Goal: Navigation & Orientation: Find specific page/section

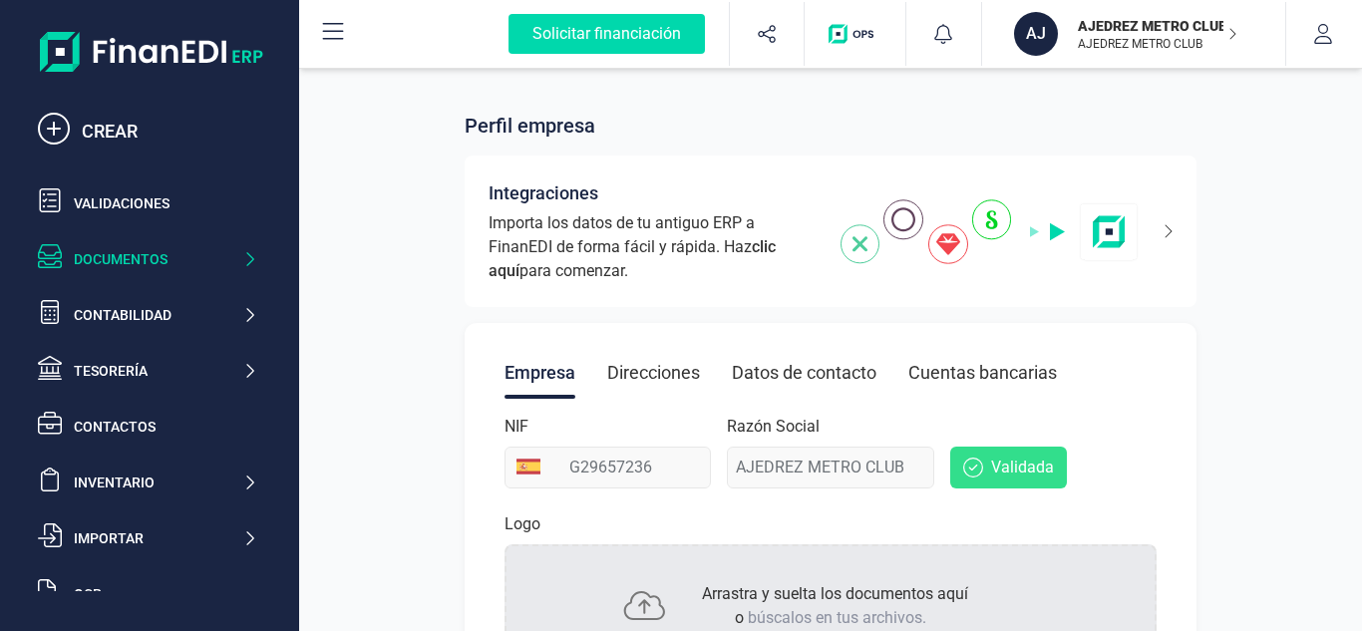
click at [251, 268] on icon at bounding box center [249, 259] width 15 height 20
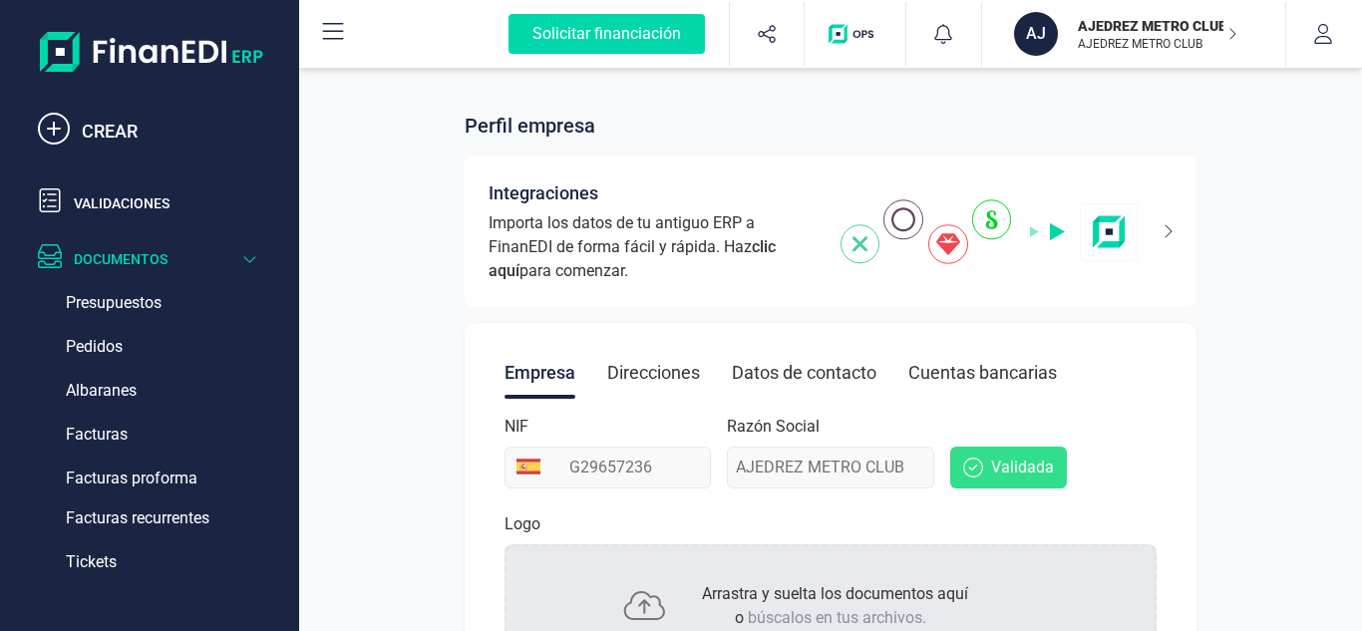
click at [251, 268] on icon at bounding box center [249, 259] width 15 height 20
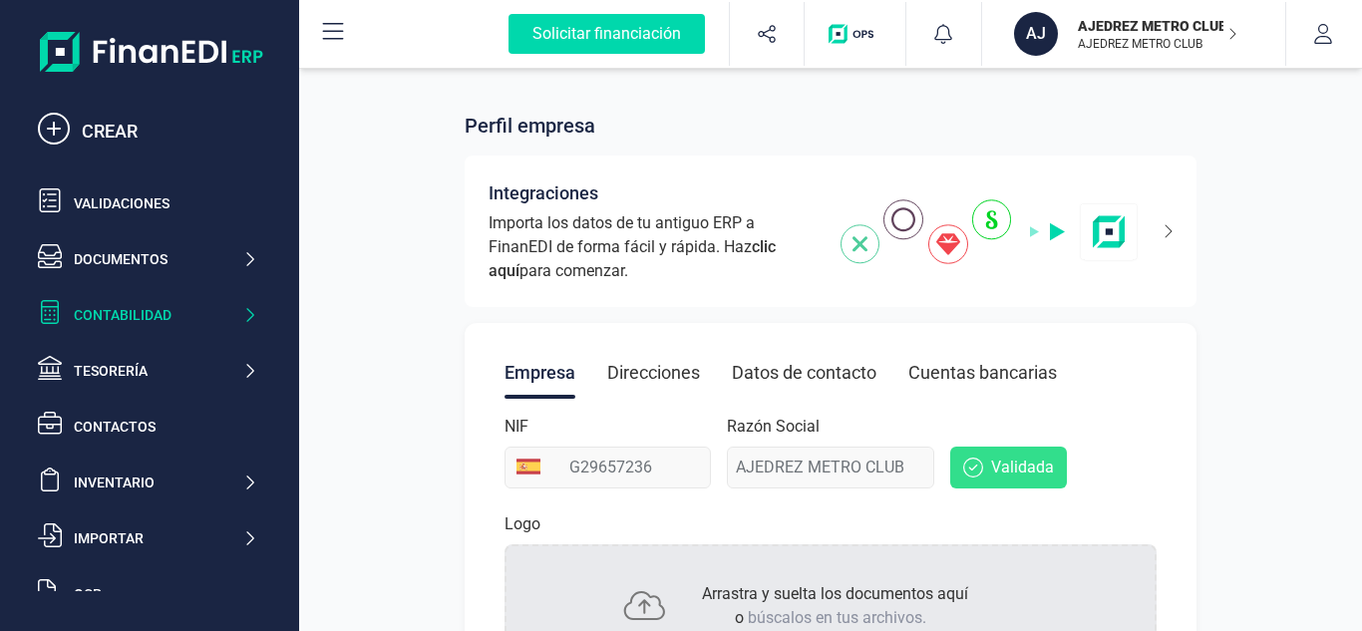
click at [245, 324] on icon at bounding box center [249, 315] width 15 height 20
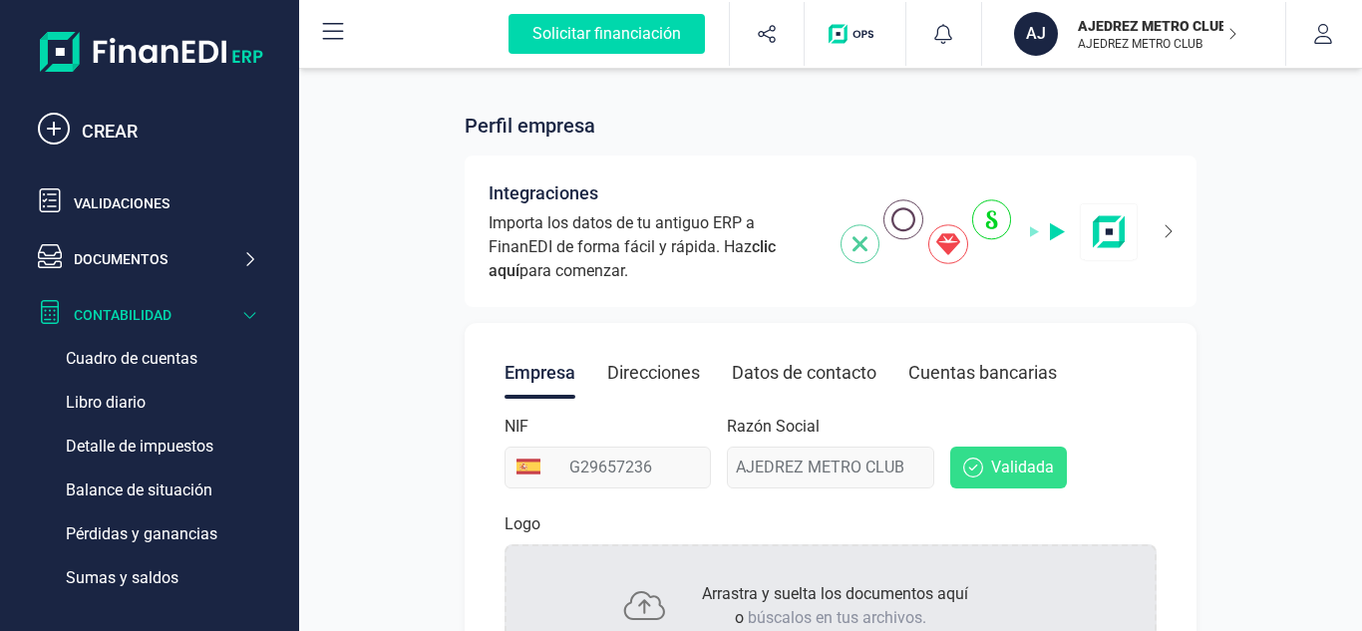
scroll to position [100, 0]
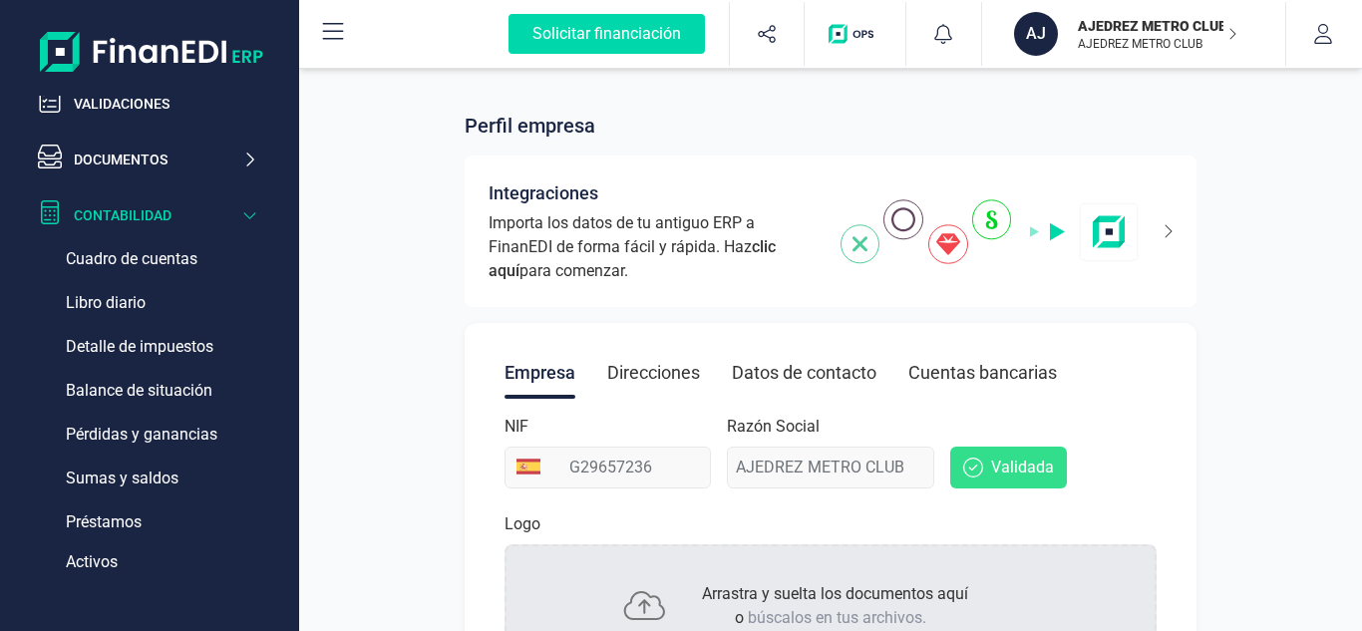
click at [250, 211] on icon at bounding box center [249, 215] width 15 height 20
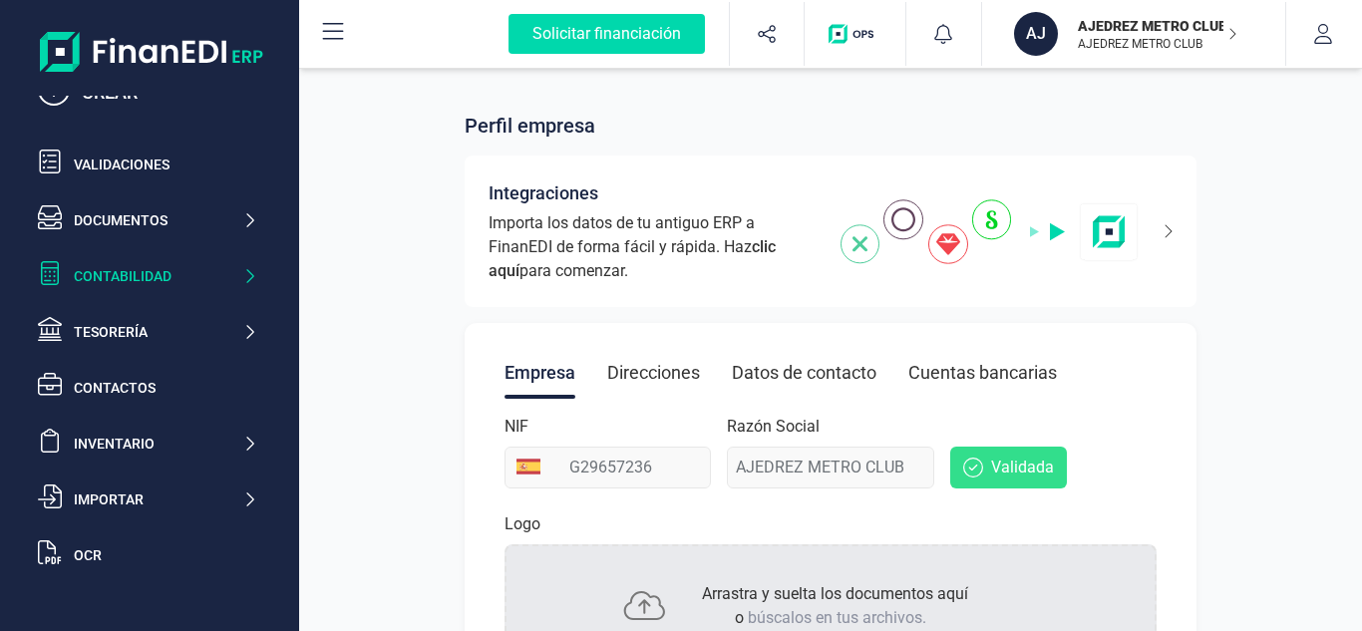
scroll to position [39, 0]
click at [235, 332] on div "Tesorería" at bounding box center [158, 332] width 169 height 20
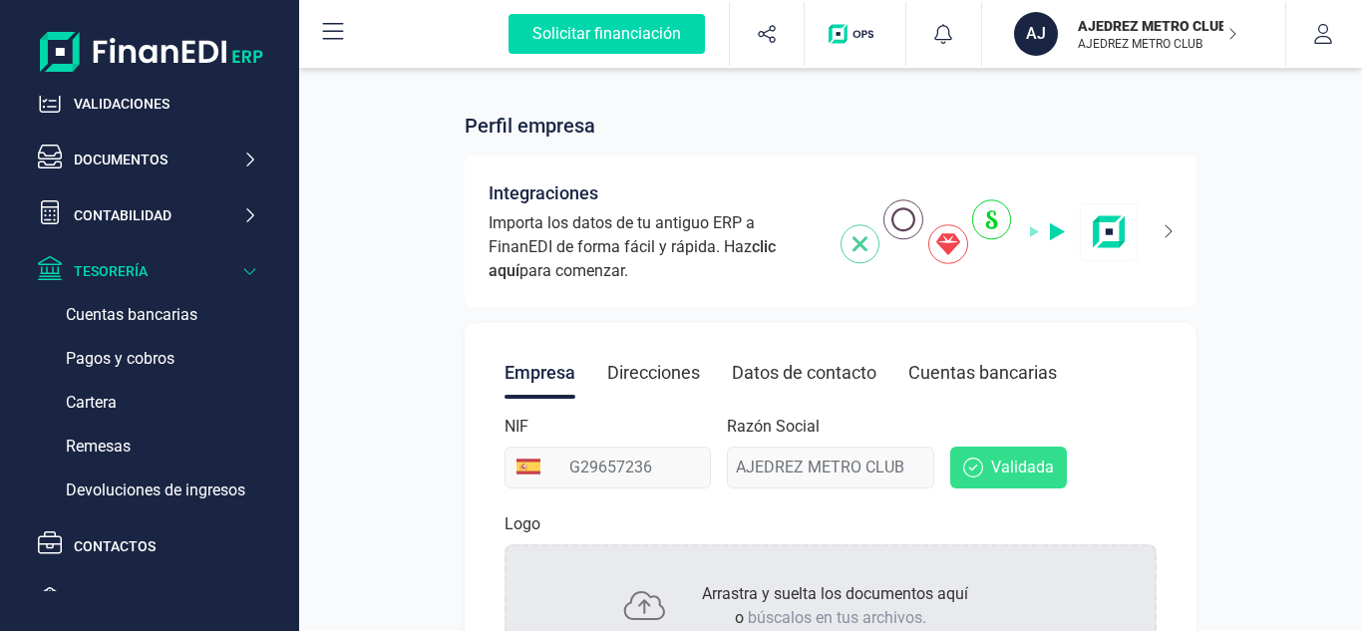
click at [255, 281] on div "Tesorería" at bounding box center [147, 271] width 235 height 40
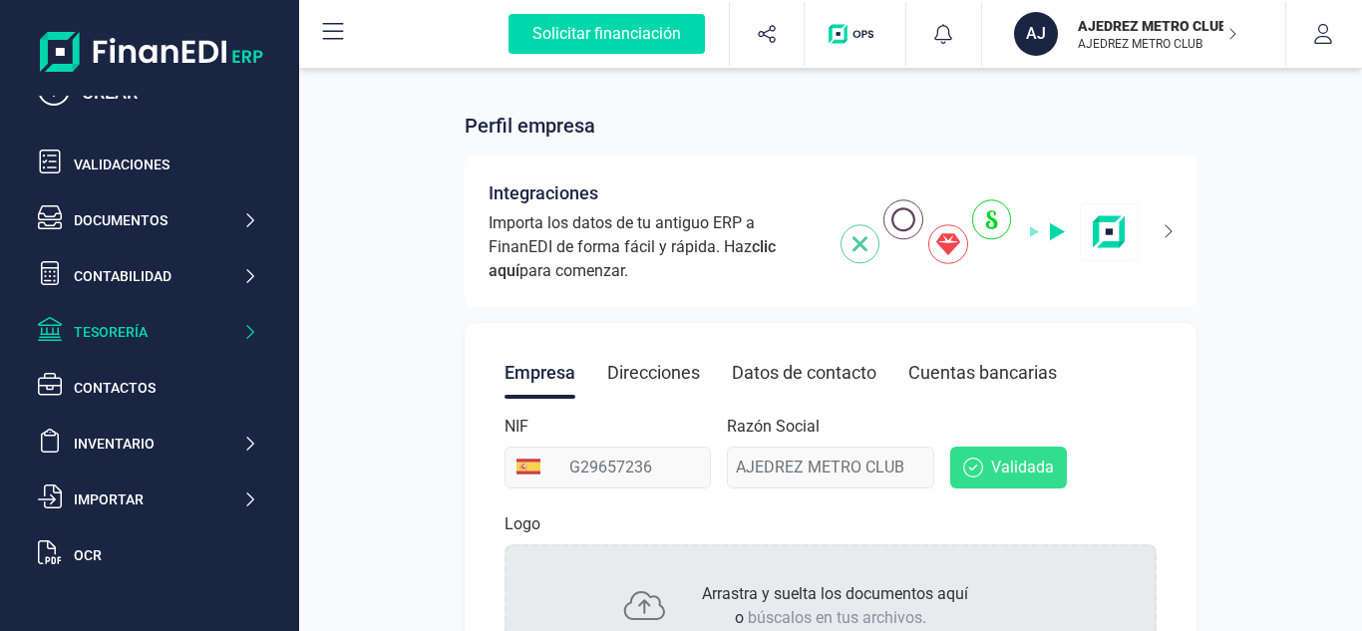
scroll to position [39, 0]
click at [238, 278] on div "Contabilidad" at bounding box center [158, 276] width 169 height 20
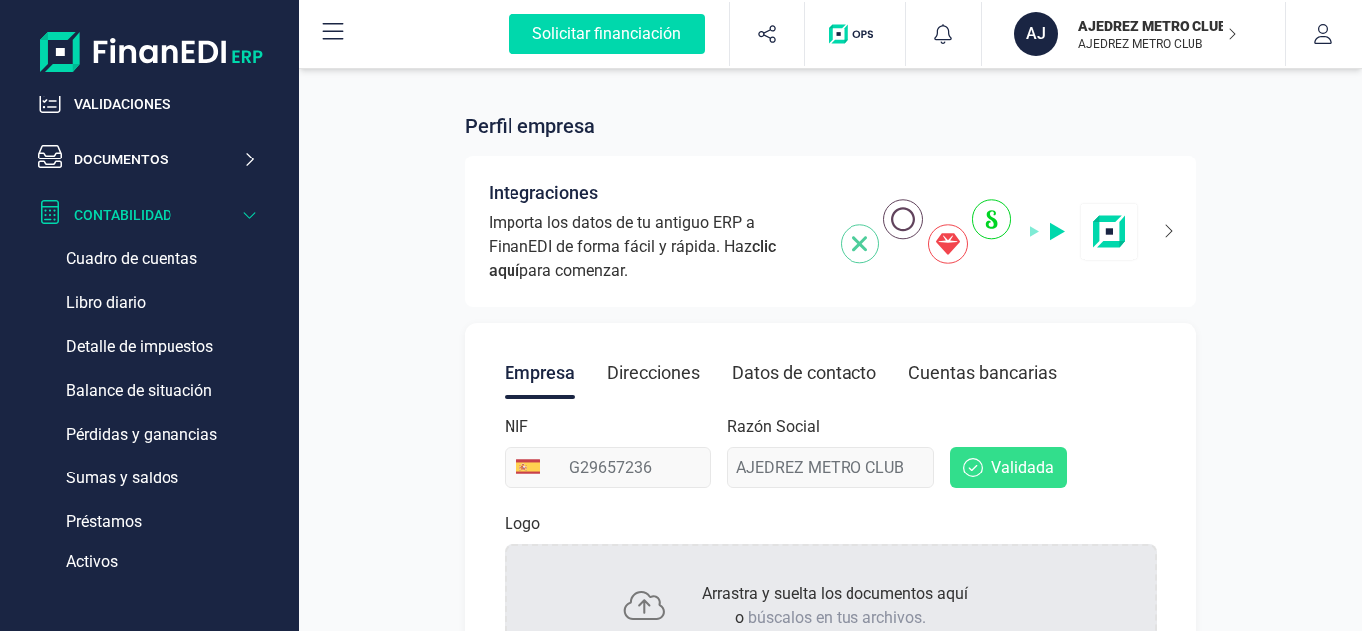
click at [256, 221] on icon at bounding box center [249, 215] width 15 height 20
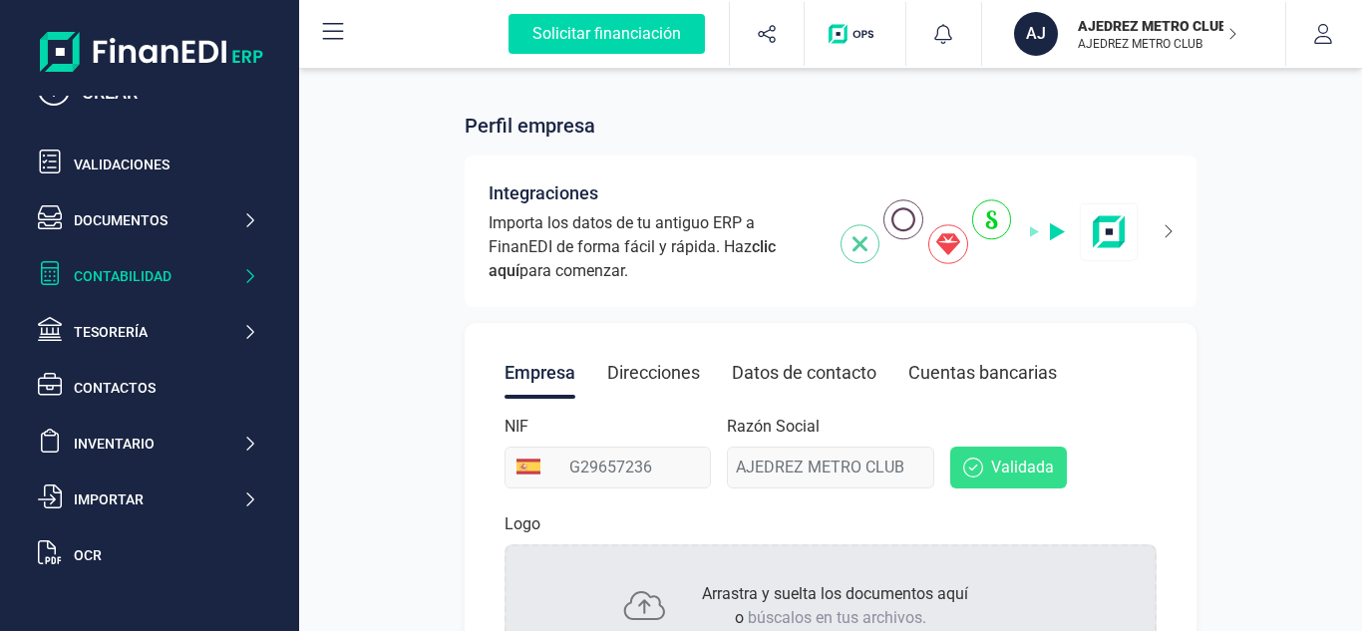
scroll to position [0, 0]
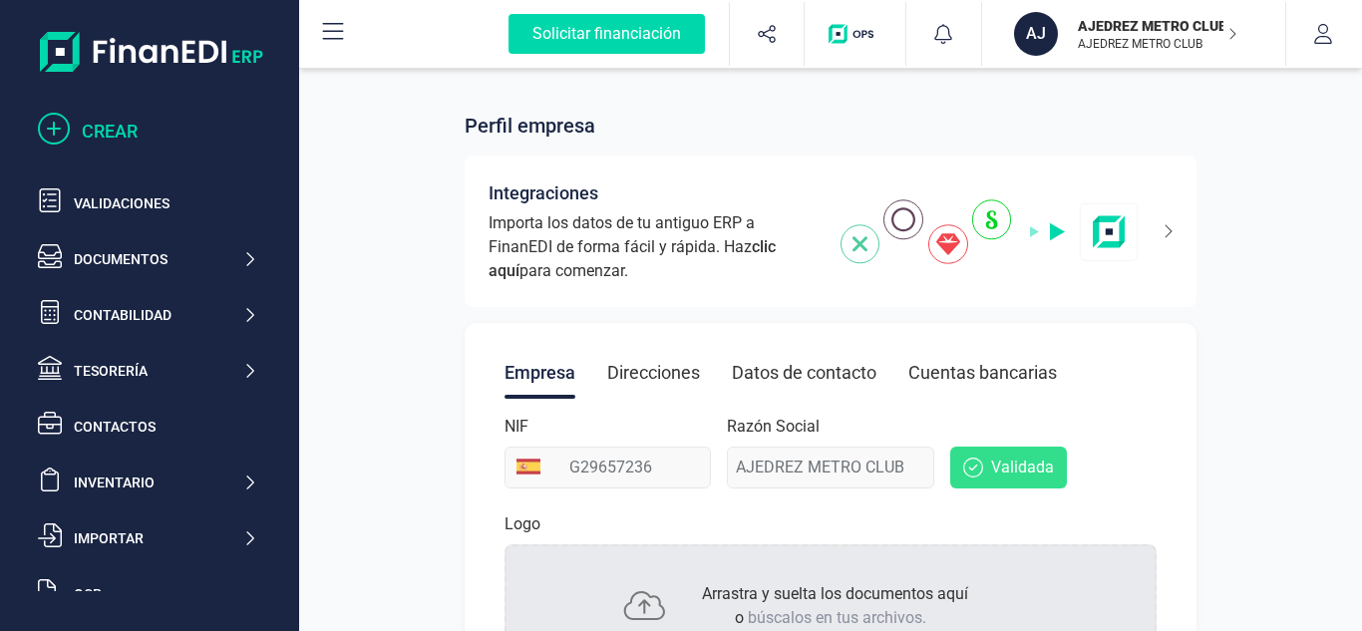
click at [109, 135] on div "CREAR" at bounding box center [170, 132] width 176 height 28
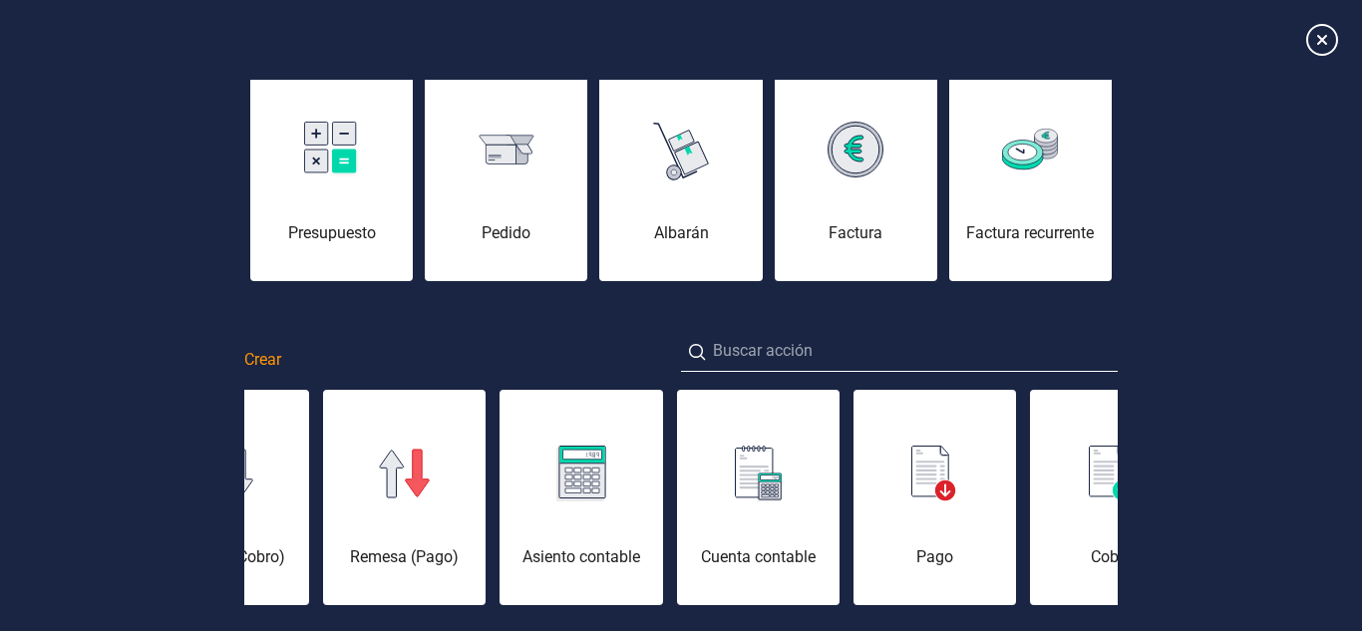
scroll to position [100, 0]
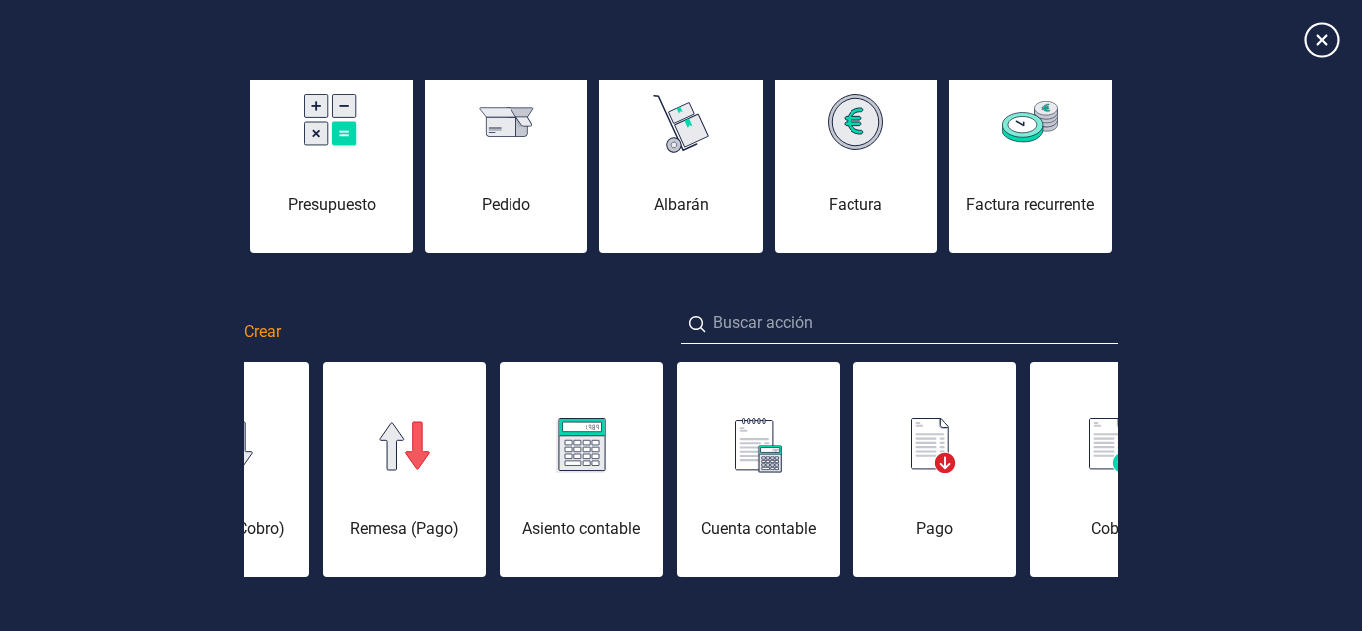
click at [1317, 46] on icon at bounding box center [1322, 39] width 35 height 35
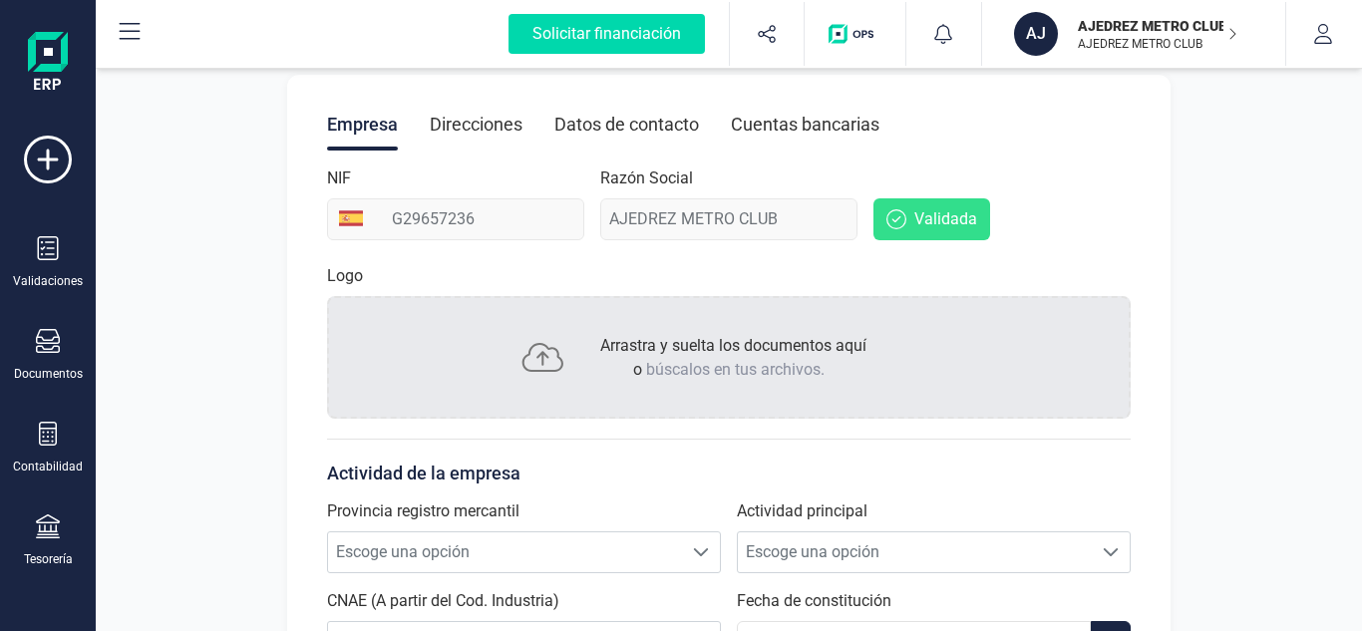
scroll to position [222, 0]
click at [38, 338] on icon at bounding box center [48, 341] width 24 height 24
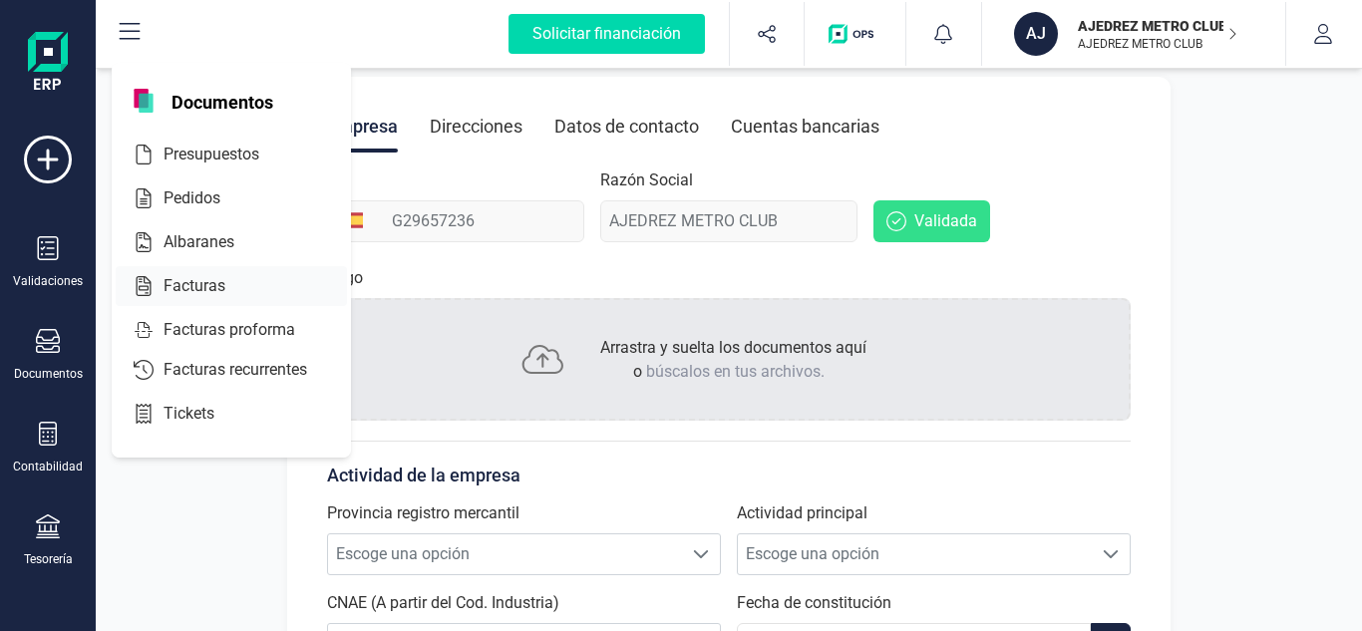
click at [218, 290] on span "Facturas" at bounding box center [209, 286] width 106 height 24
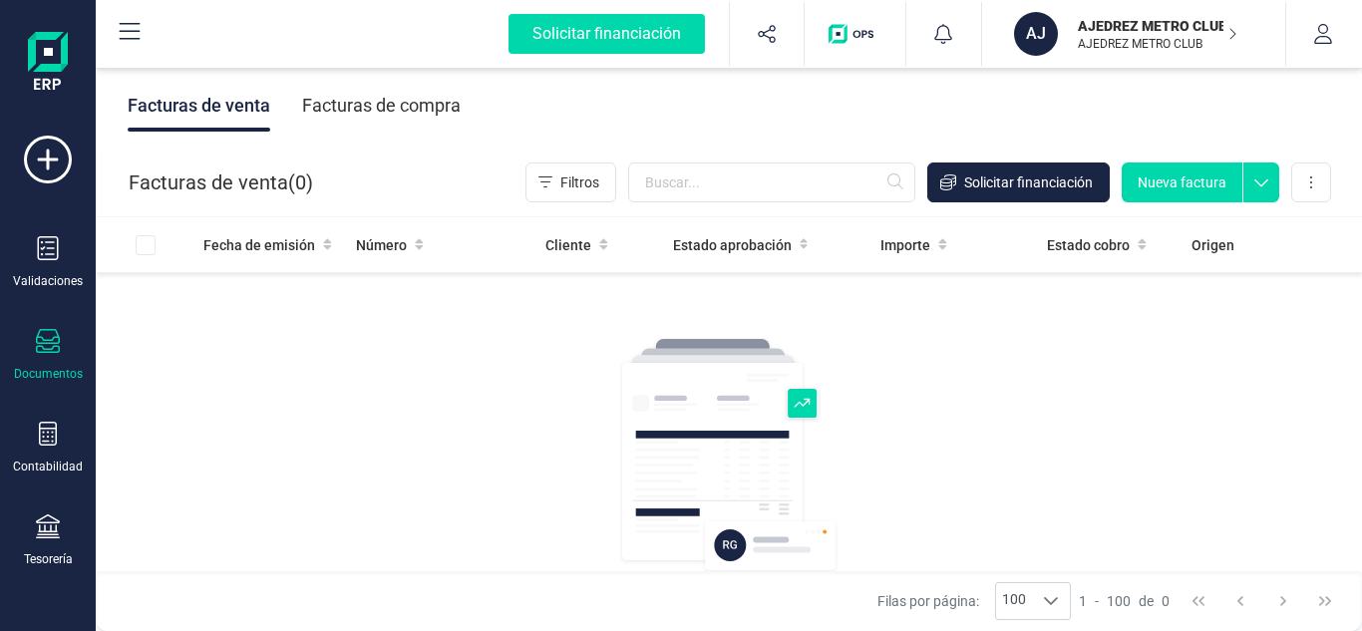
click at [334, 111] on div "Facturas de compra" at bounding box center [381, 106] width 159 height 52
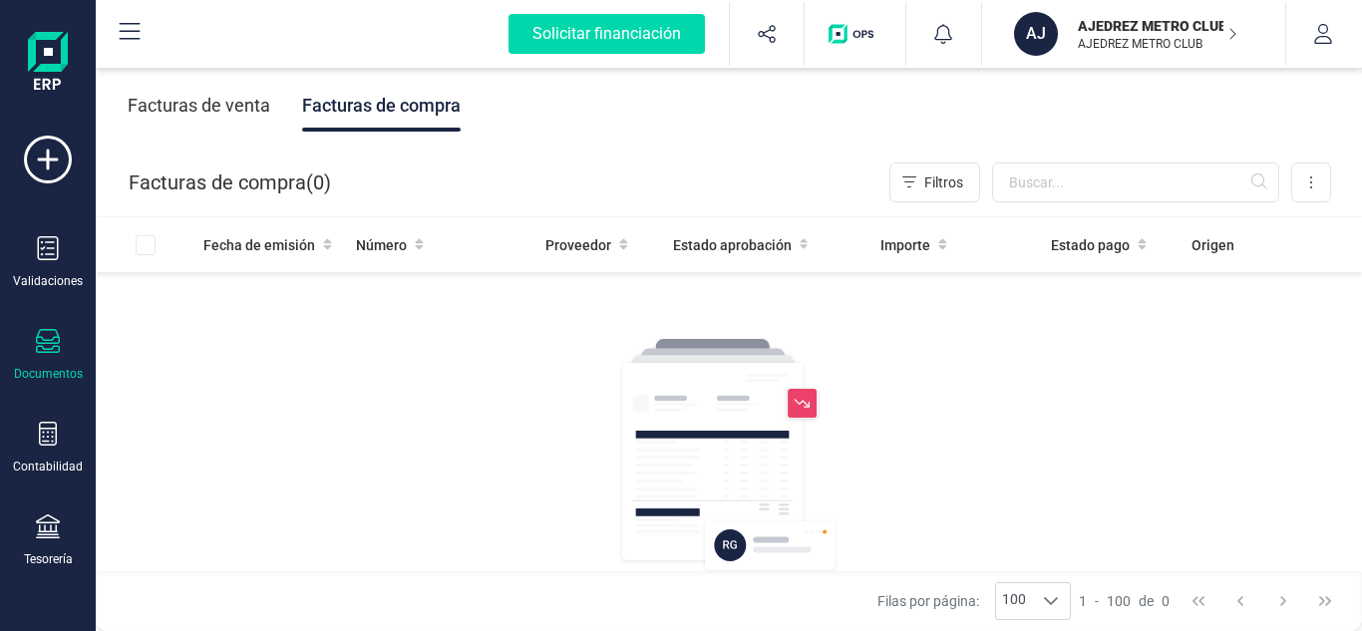
click at [221, 107] on div "Facturas de venta" at bounding box center [199, 106] width 143 height 52
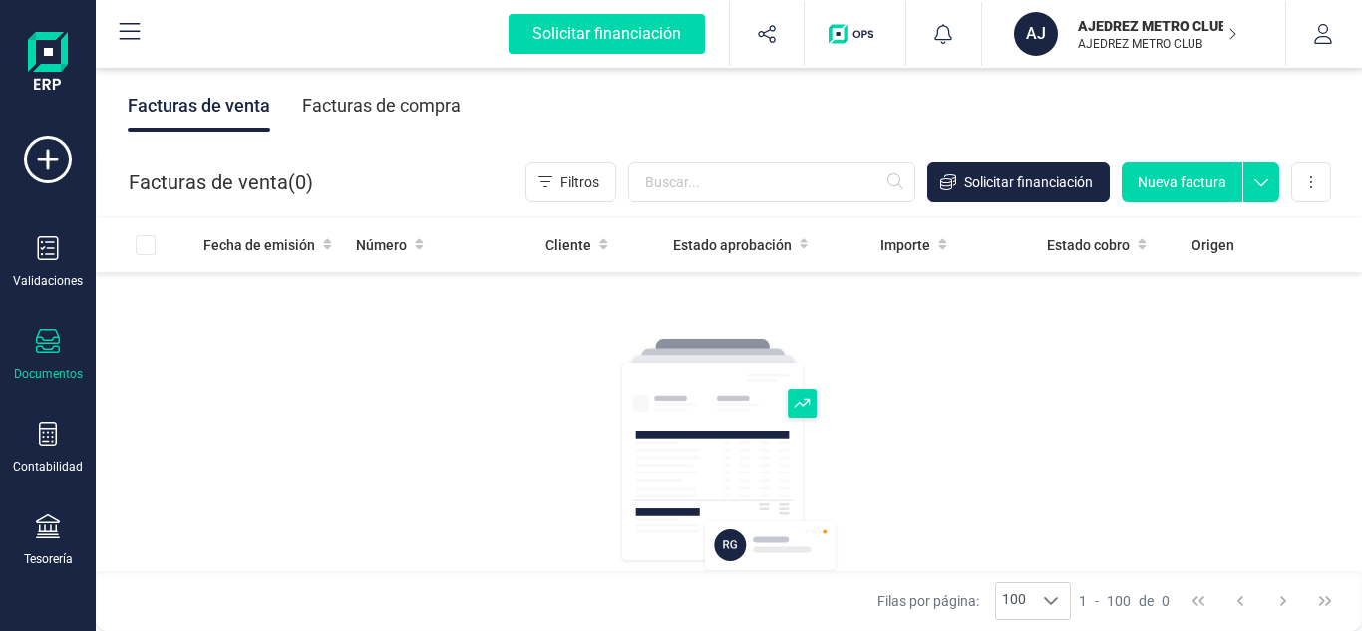
click at [334, 103] on div "Facturas de compra" at bounding box center [381, 106] width 159 height 52
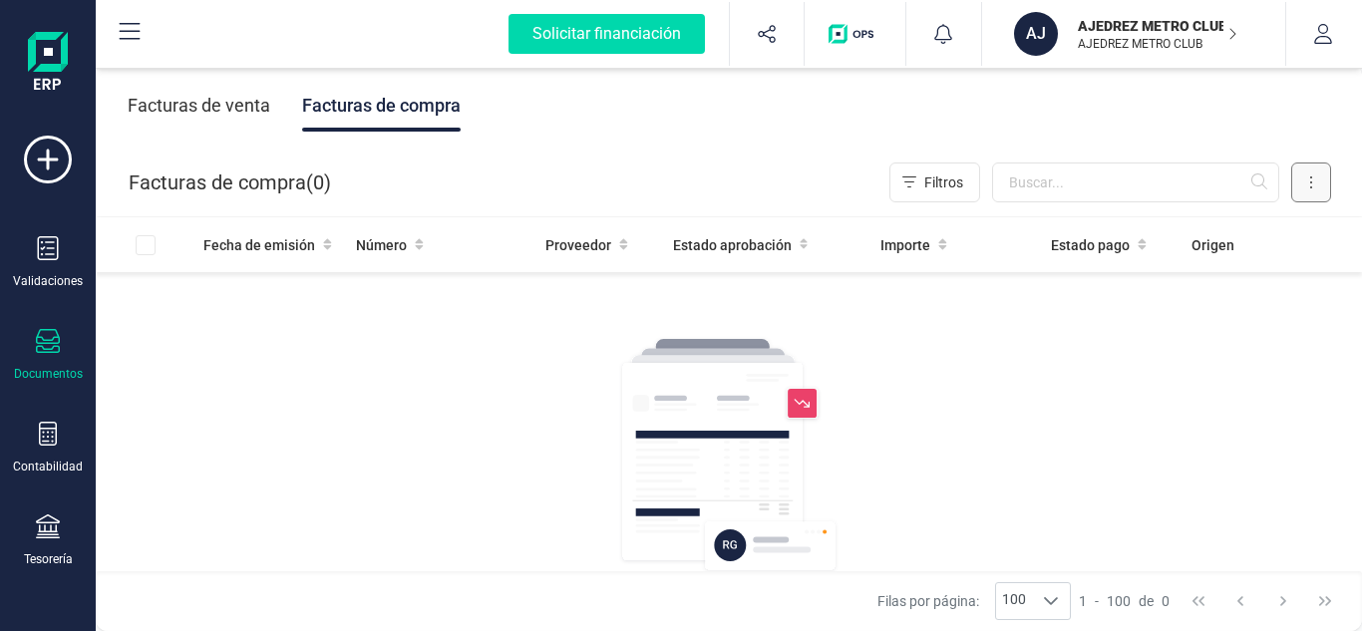
click at [1318, 178] on button at bounding box center [1312, 183] width 40 height 40
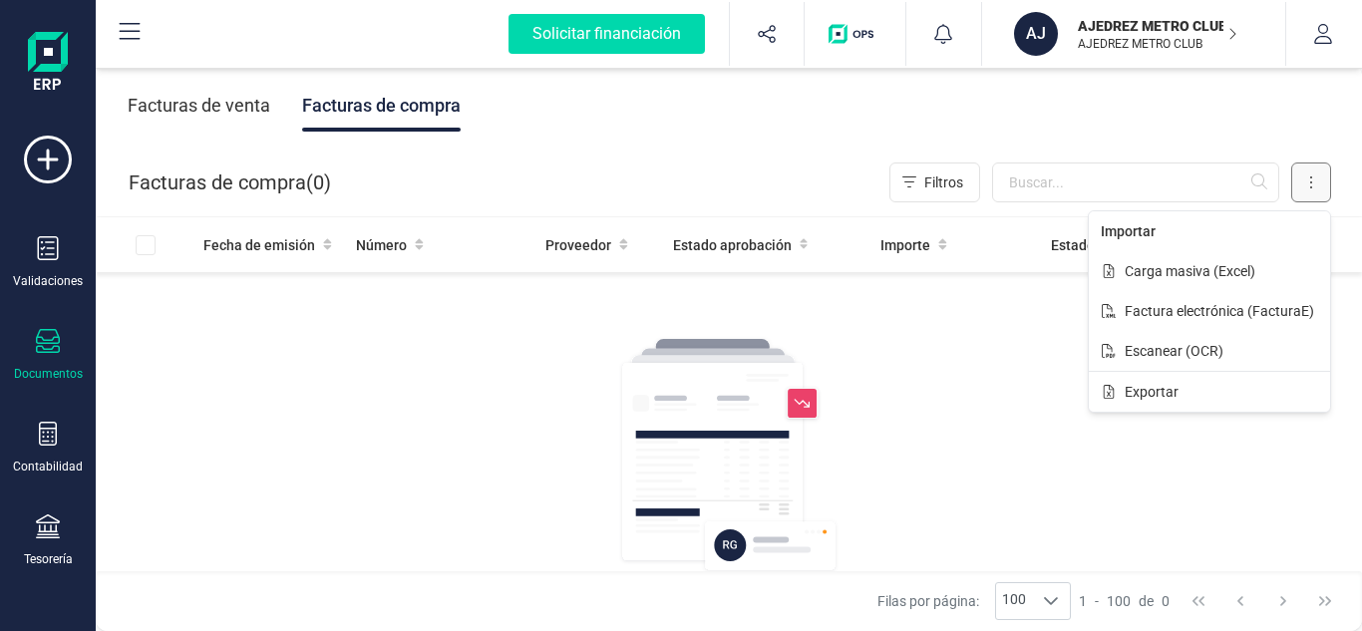
click at [1318, 178] on button at bounding box center [1312, 183] width 40 height 40
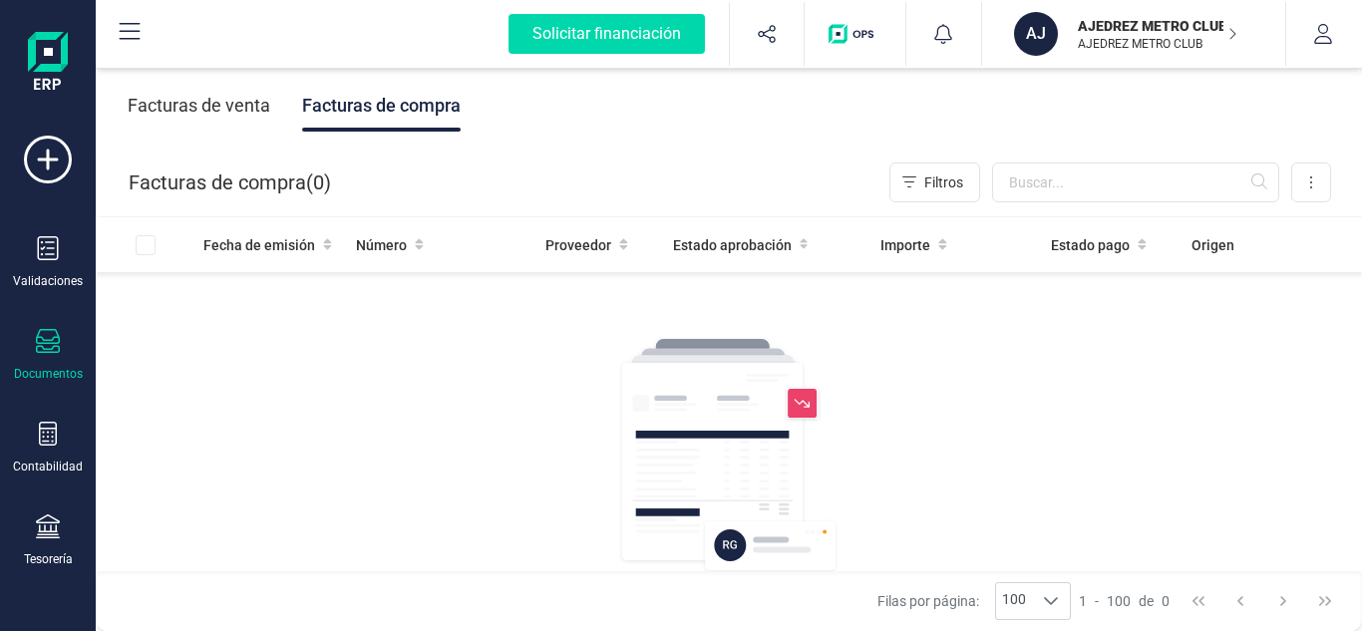
drag, startPoint x: 855, startPoint y: 430, endPoint x: 873, endPoint y: 447, distance: 24.7
click at [847, 475] on div "Facturas de compra Crea, gestiona y distribuye facturas de compra. Encuentra lo…" at bounding box center [729, 513] width 399 height 355
click at [1306, 187] on button at bounding box center [1312, 183] width 40 height 40
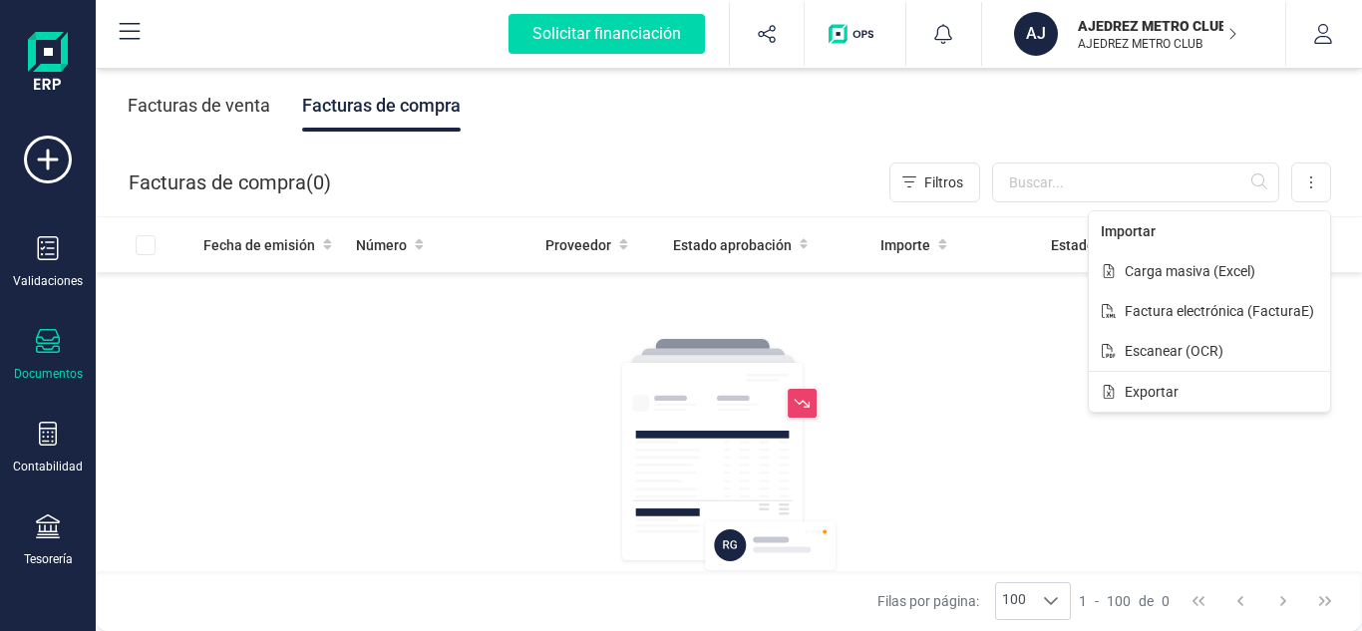
click at [906, 351] on div "Facturas de compra Crea, gestiona y distribuye facturas de compra. Encuentra lo…" at bounding box center [729, 513] width 399 height 355
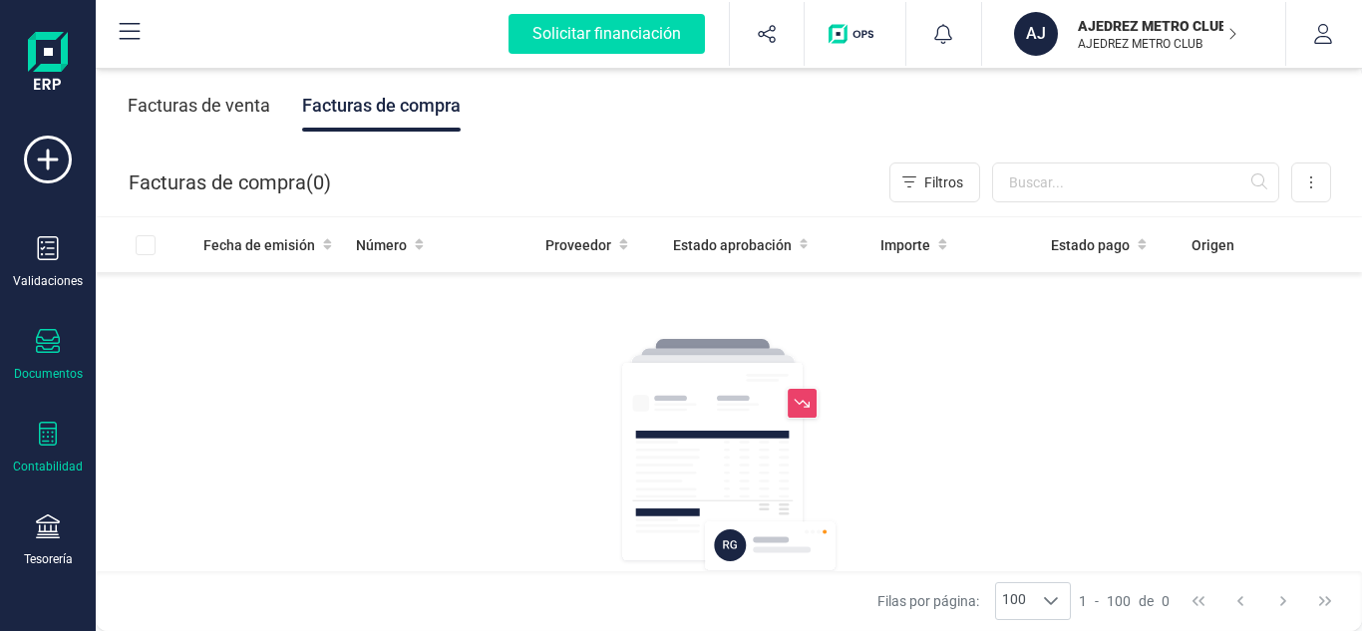
click at [45, 444] on icon at bounding box center [48, 434] width 24 height 24
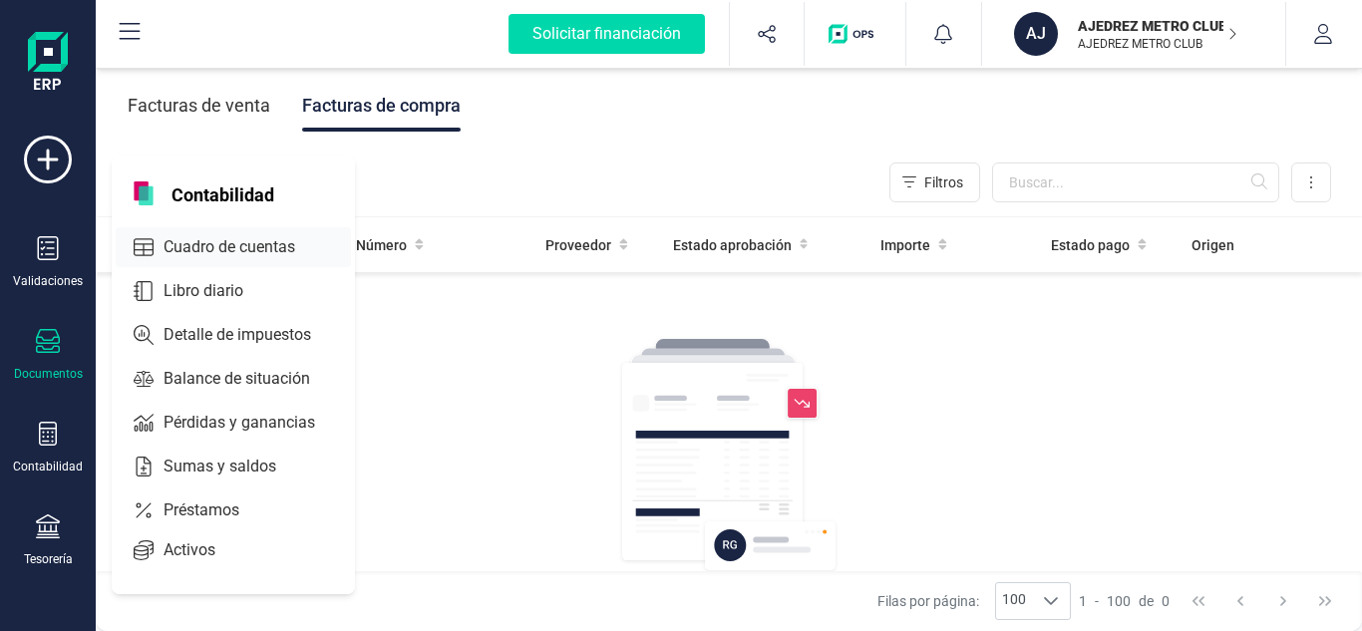
click at [263, 245] on span "Cuadro de cuentas" at bounding box center [244, 247] width 176 height 24
